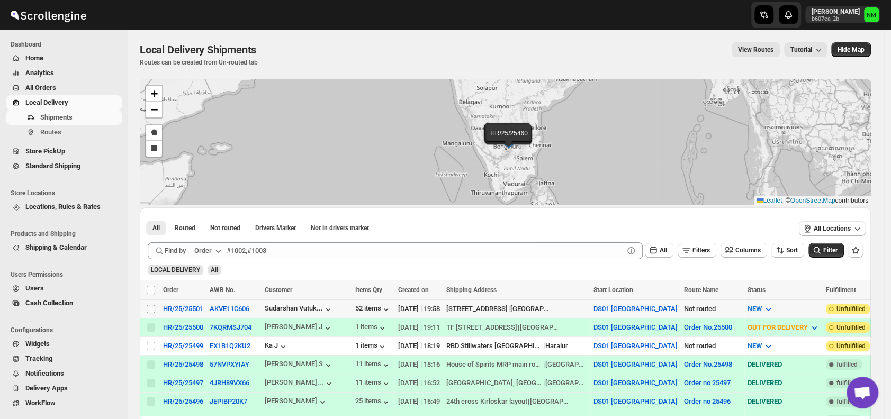
click at [148, 308] on input "Select shipment" at bounding box center [151, 309] width 8 height 8
checkbox input "true"
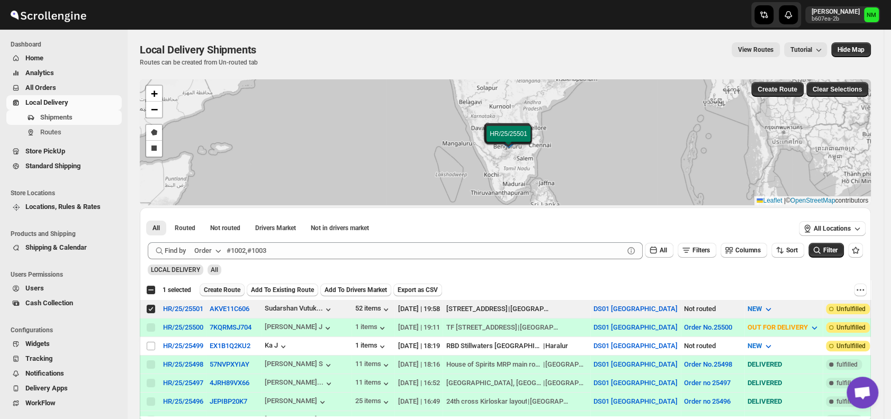
click at [225, 287] on span "Create Route" at bounding box center [222, 290] width 37 height 8
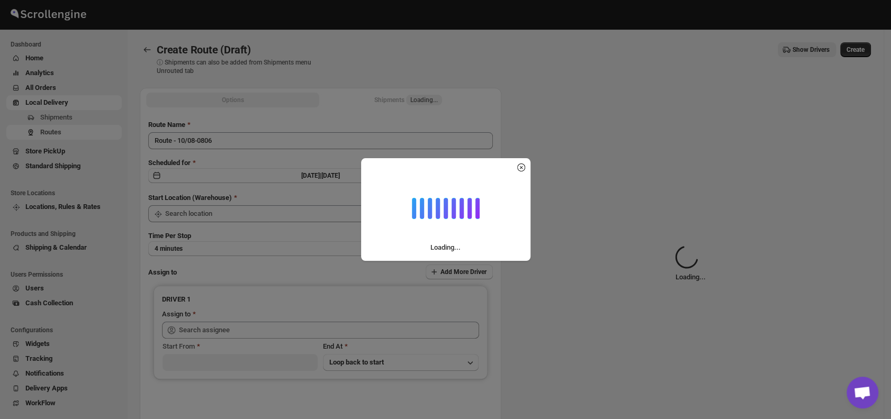
type input "DS01 [GEOGRAPHIC_DATA]"
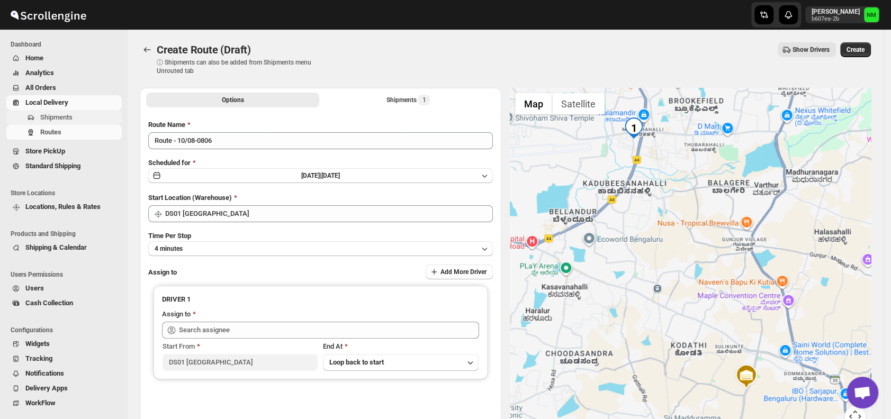
click at [62, 115] on span "Shipments" at bounding box center [56, 117] width 32 height 8
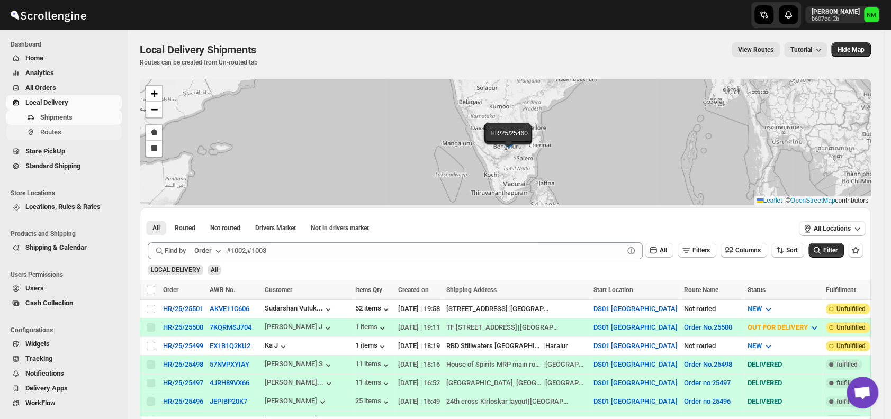
click at [73, 133] on span "Routes" at bounding box center [79, 132] width 79 height 11
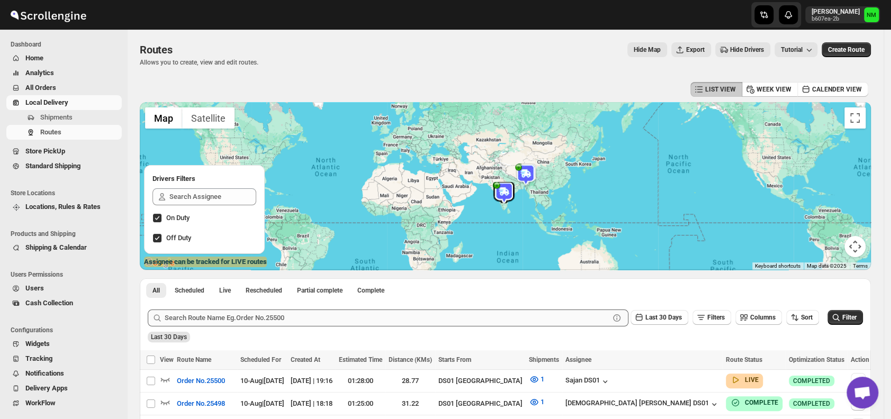
scroll to position [144, 0]
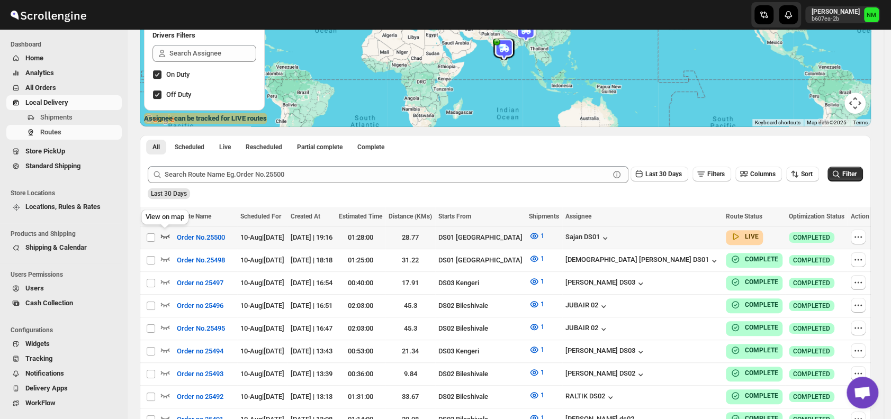
click at [166, 239] on icon "button" at bounding box center [165, 236] width 11 height 11
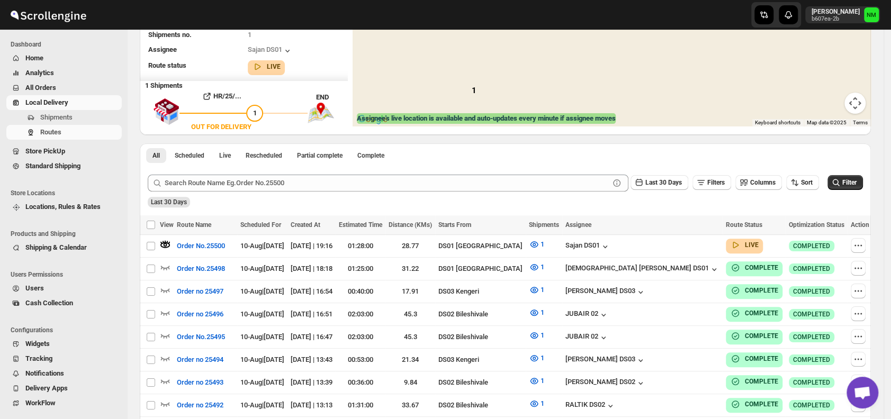
scroll to position [0, 0]
